Goal: Find contact information: Find contact information

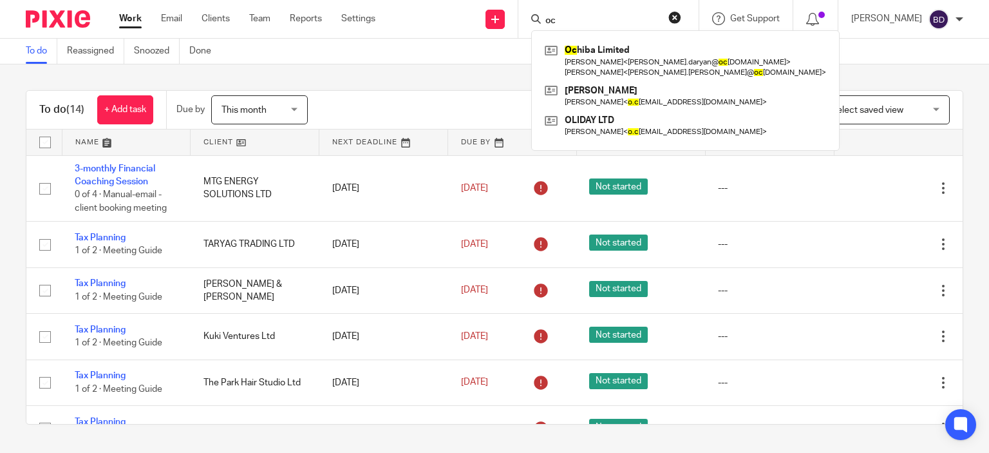
type input "o"
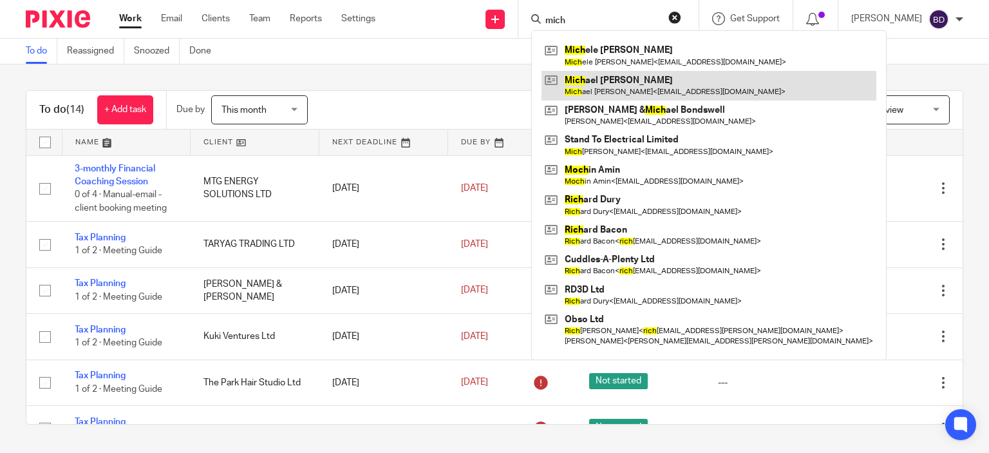
type input "mich"
click at [632, 78] on link at bounding box center [709, 86] width 335 height 30
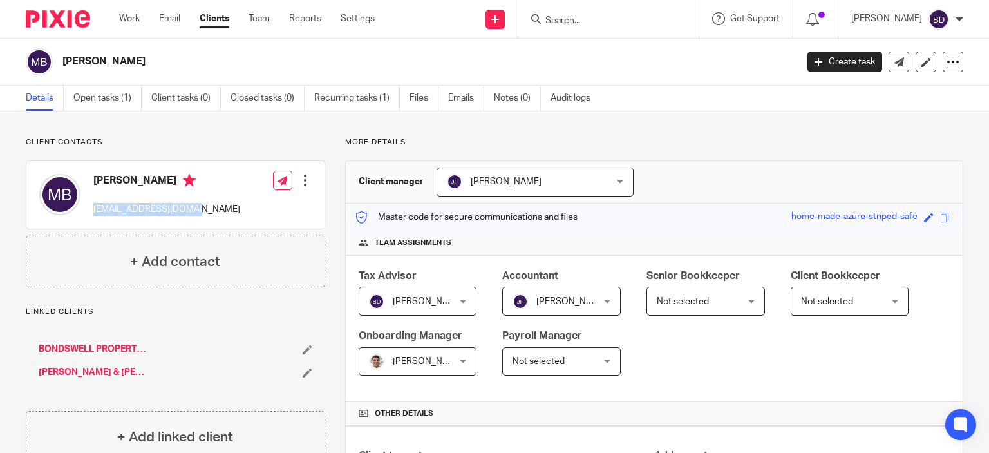
drag, startPoint x: 200, startPoint y: 209, endPoint x: 107, endPoint y: 207, distance: 93.4
click at [91, 213] on div "Michael Alexander Bondswell mickeybee77@gmail.com" at bounding box center [139, 194] width 201 height 55
copy p "[EMAIL_ADDRESS][DOMAIN_NAME]"
